Goal: Find specific page/section: Find specific page/section

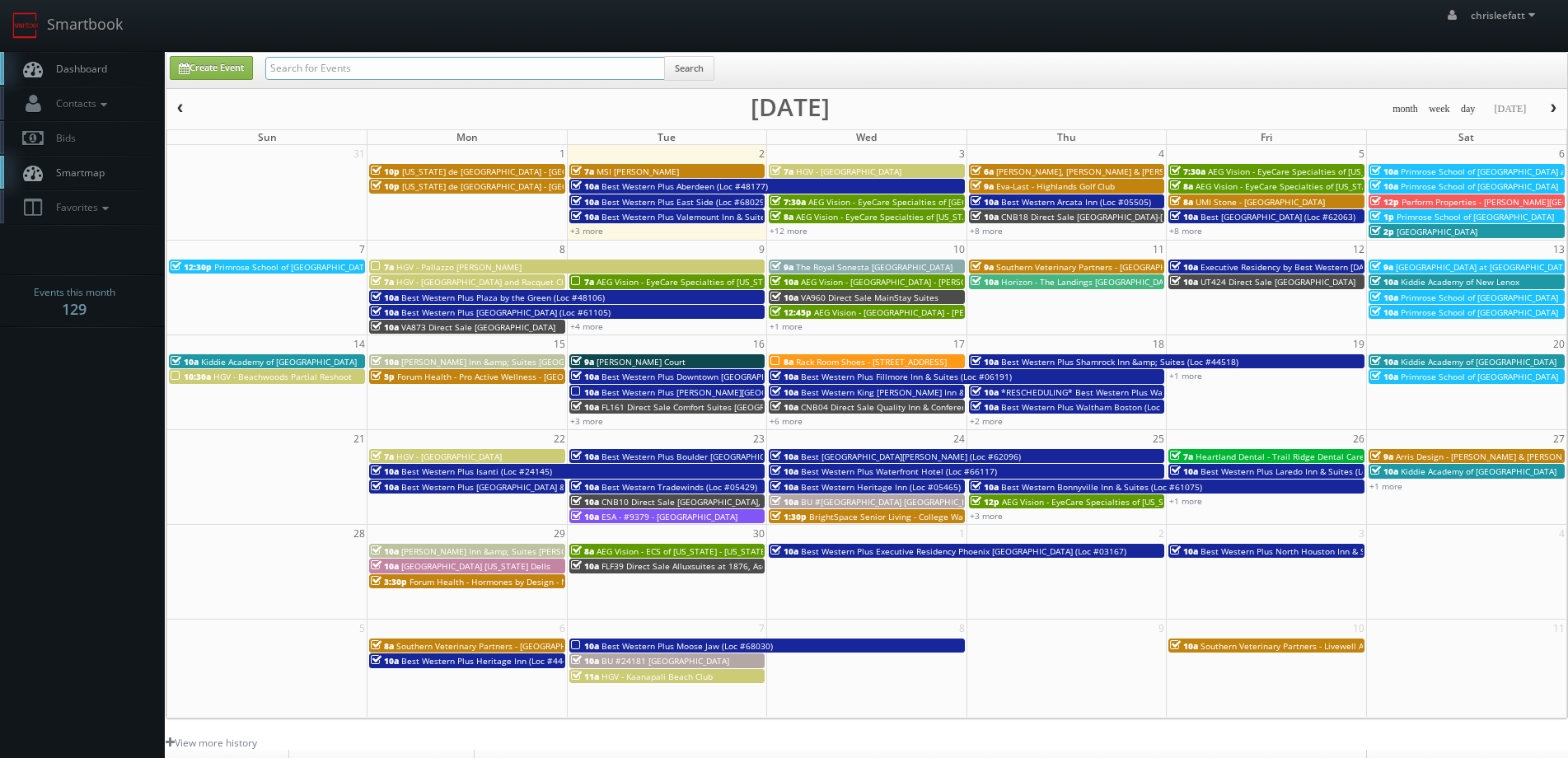
click at [399, 67] on input "text" at bounding box center [464, 68] width 399 height 23
type input "teriyaki madness 439"
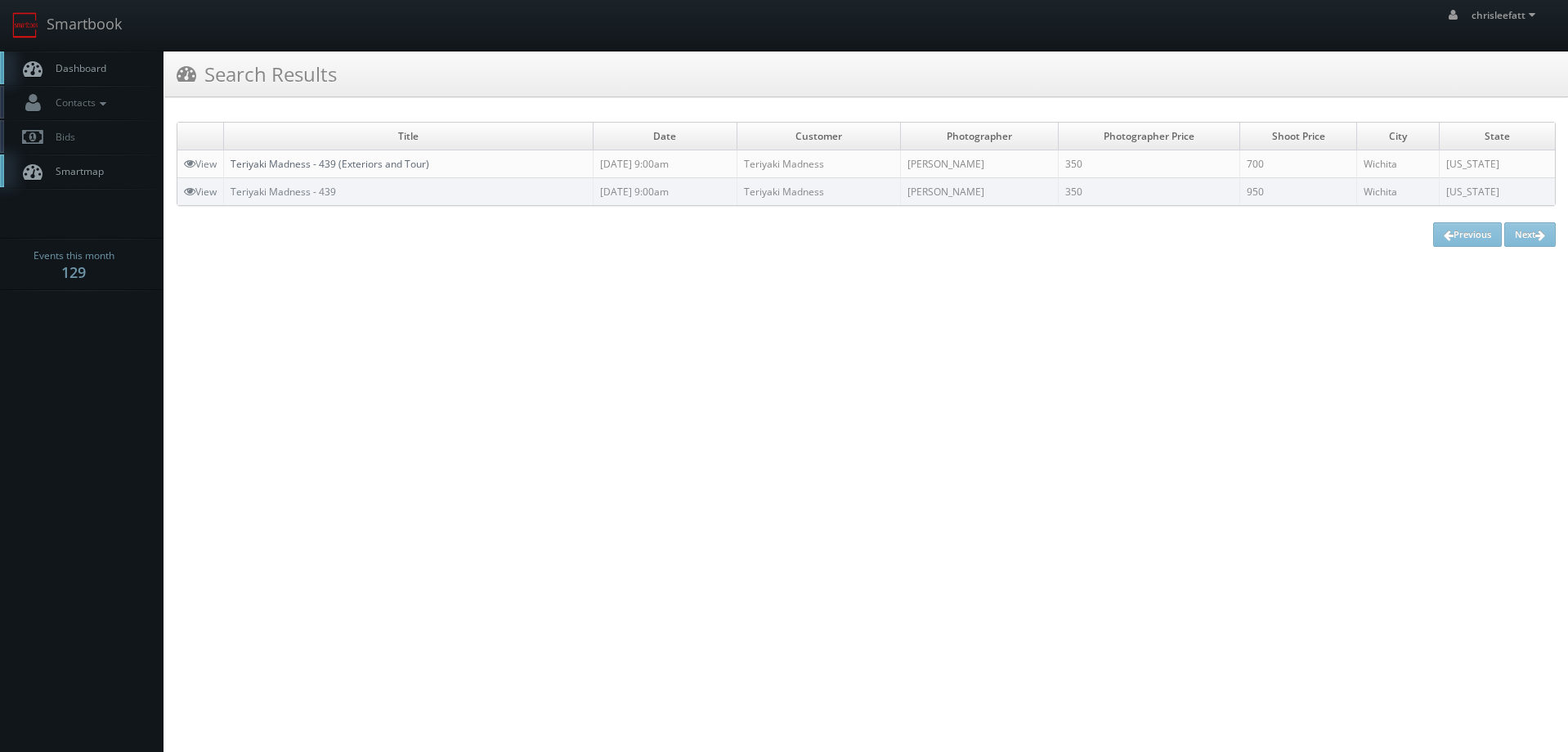
click at [368, 161] on link "Teriyaki Madness - 439 (Exteriors and Tour)" at bounding box center [330, 164] width 198 height 13
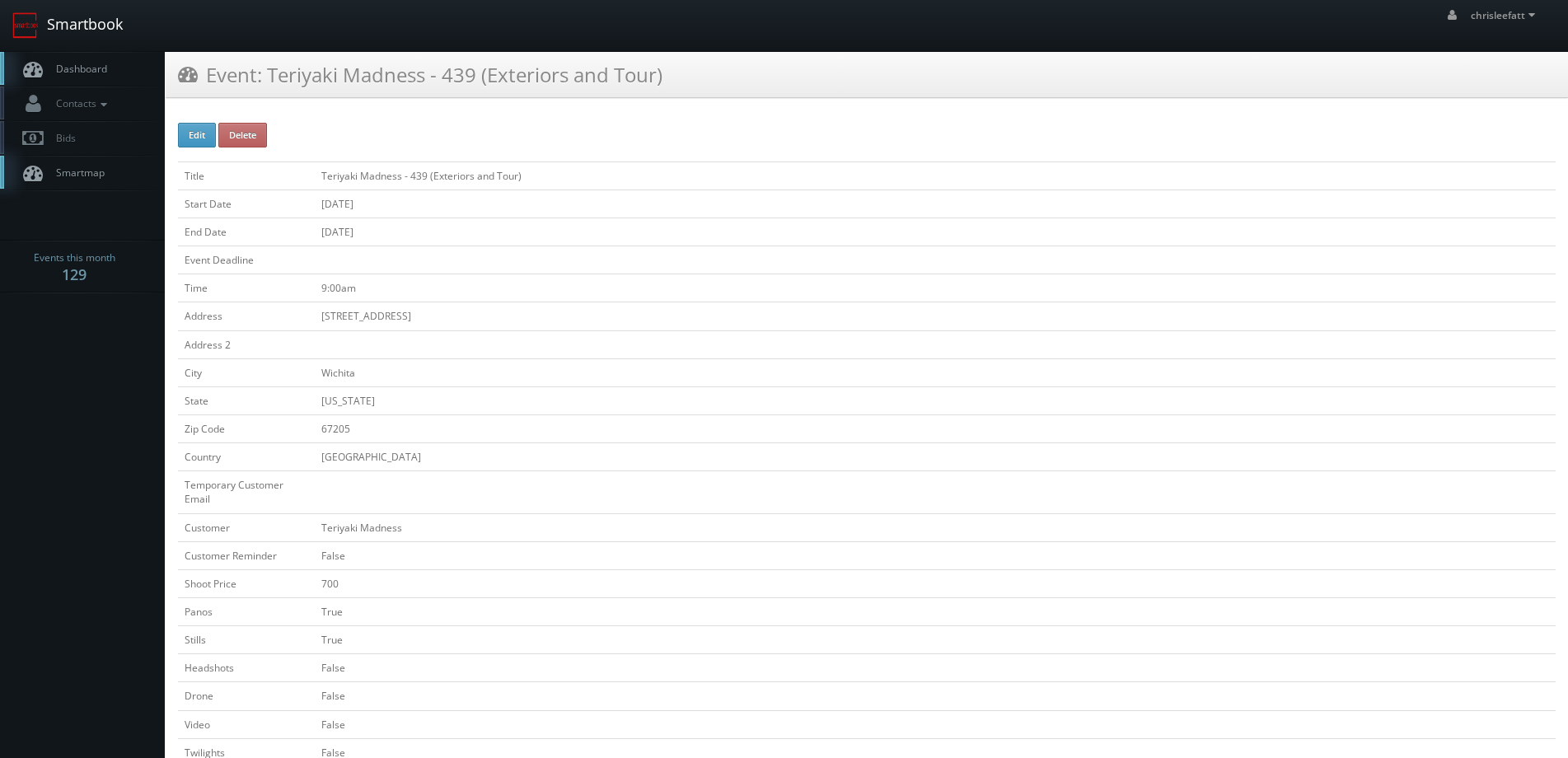
click at [95, 20] on link "Smartbook" at bounding box center [67, 25] width 135 height 51
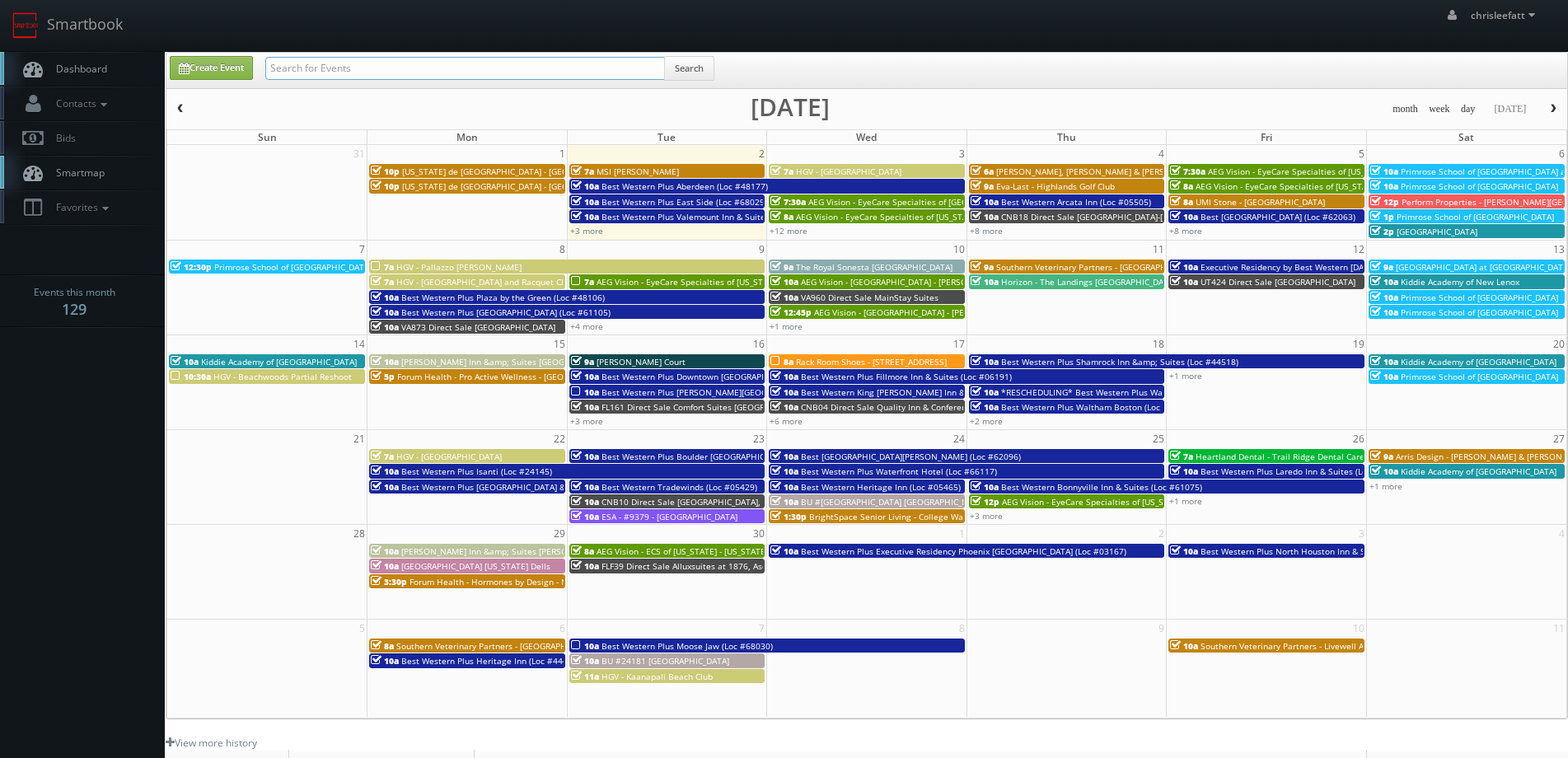
click at [613, 60] on input "text" at bounding box center [464, 68] width 399 height 23
type input "05185"
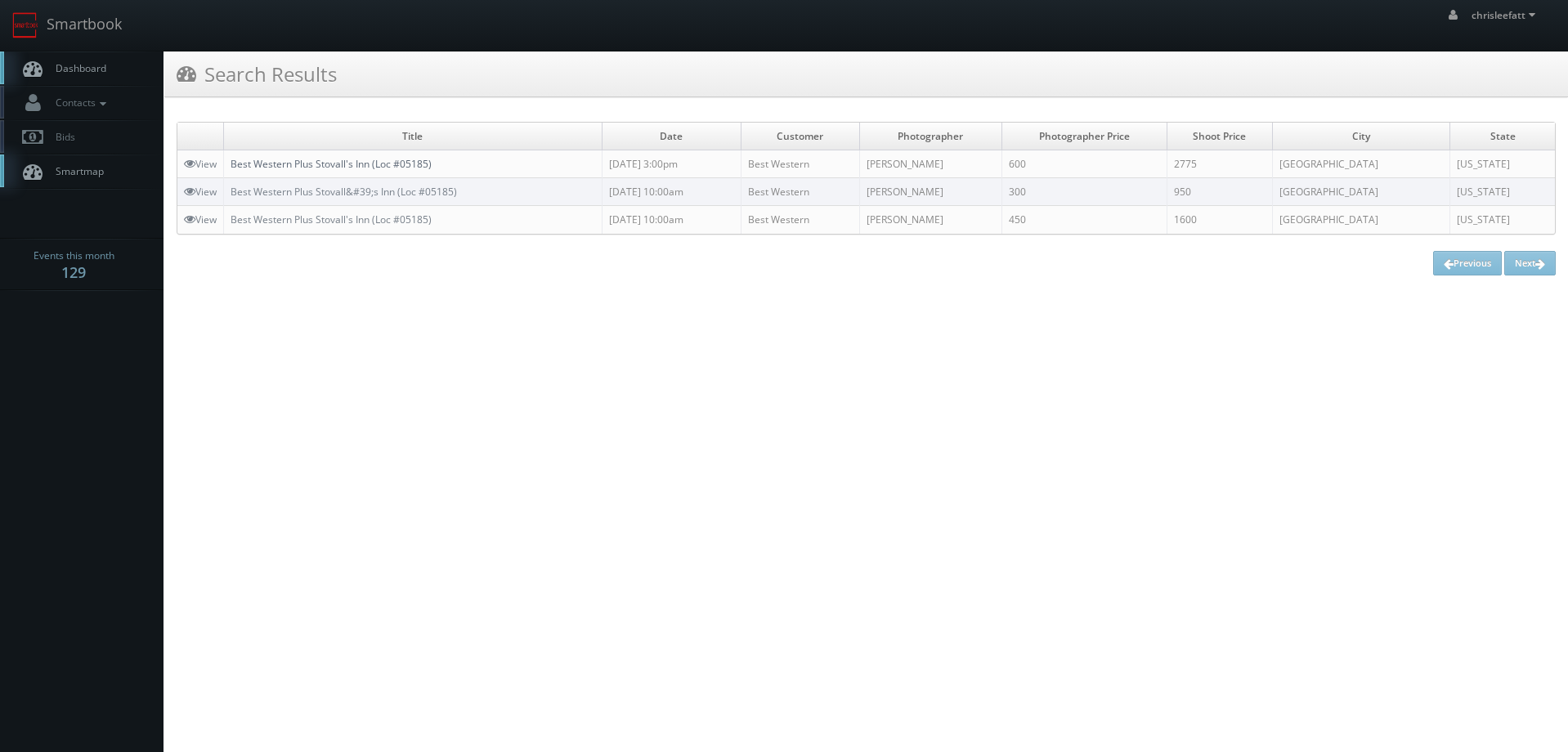
click at [418, 169] on link "Best Western Plus Stovall's Inn (Loc #05185)" at bounding box center [331, 164] width 201 height 13
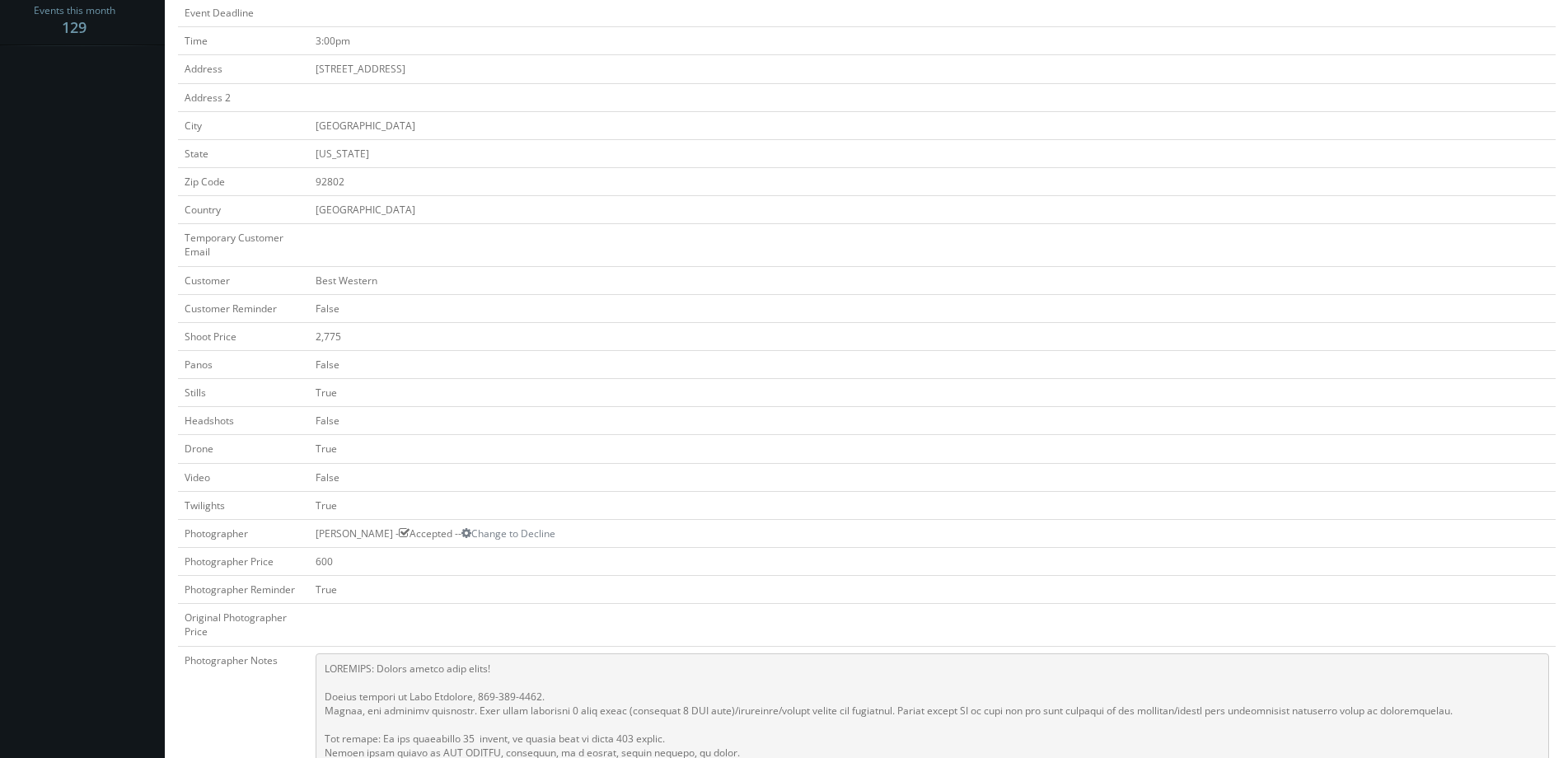
scroll to position [494, 0]
